Goal: Find specific page/section: Find specific page/section

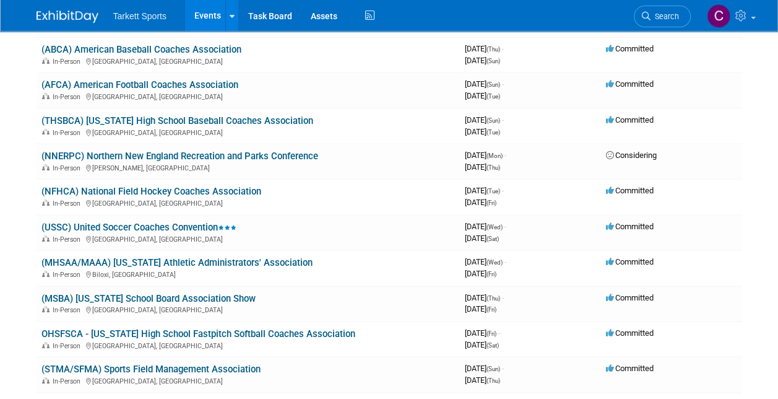
scroll to position [2229, 0]
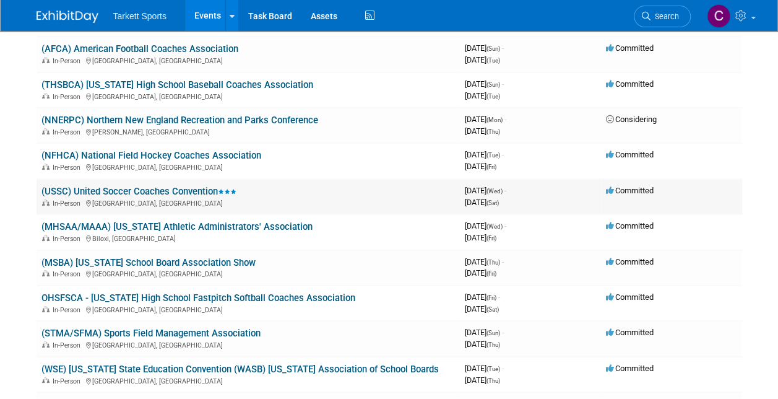
click at [151, 181] on td "(USSC) United Soccer Coaches Convention In-Person [GEOGRAPHIC_DATA], [GEOGRAPHI…" at bounding box center [249, 196] width 424 height 35
click at [151, 189] on link "(USSC) United Soccer Coaches Convention" at bounding box center [138, 191] width 195 height 11
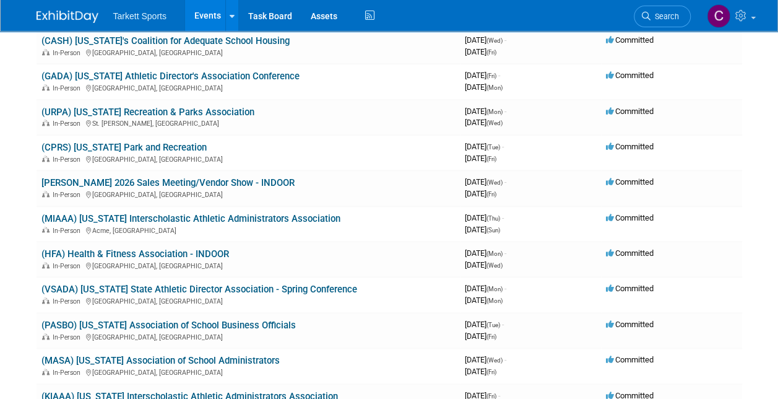
scroll to position [2972, 0]
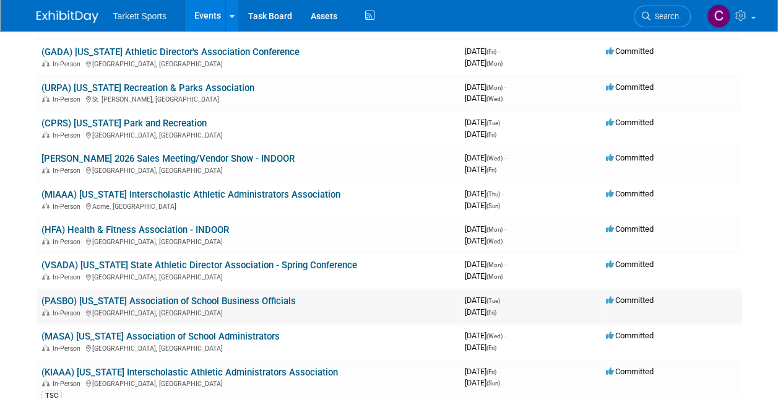
click at [155, 298] on link "(PASBO) Pennsylvania Association of School Business Officials" at bounding box center [168, 300] width 254 height 11
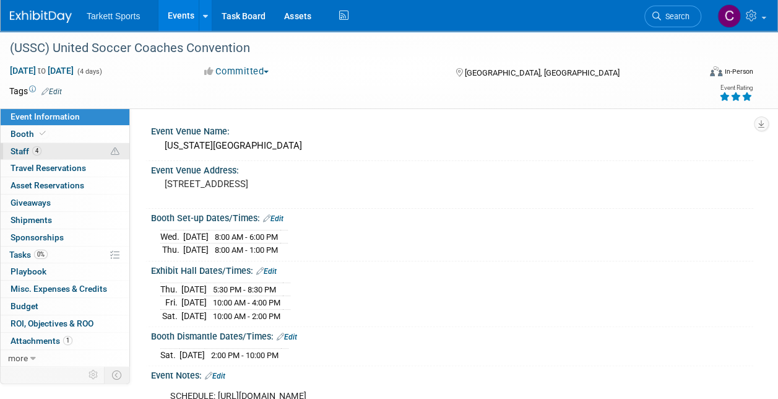
click at [24, 152] on span "Staff 4" at bounding box center [26, 151] width 31 height 10
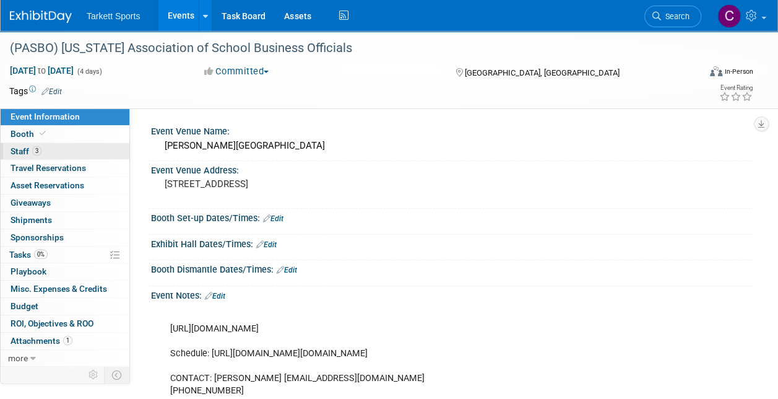
click at [20, 147] on span "Staff 3" at bounding box center [26, 151] width 31 height 10
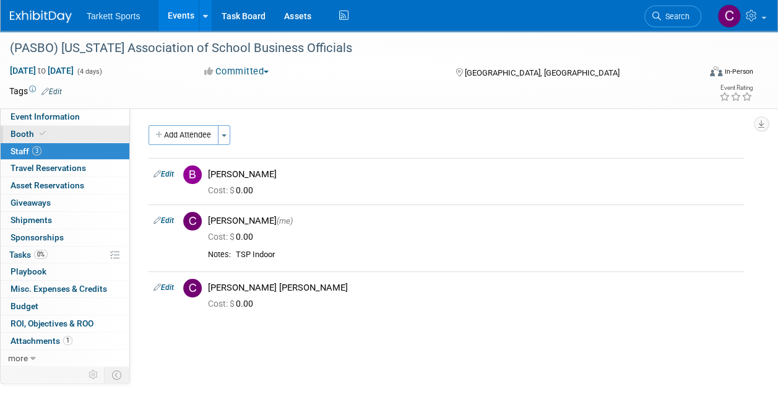
click at [12, 131] on span "Booth" at bounding box center [30, 134] width 38 height 10
select select "FieldTurf, Beynon, Indoor"
